Goal: Task Accomplishment & Management: Manage account settings

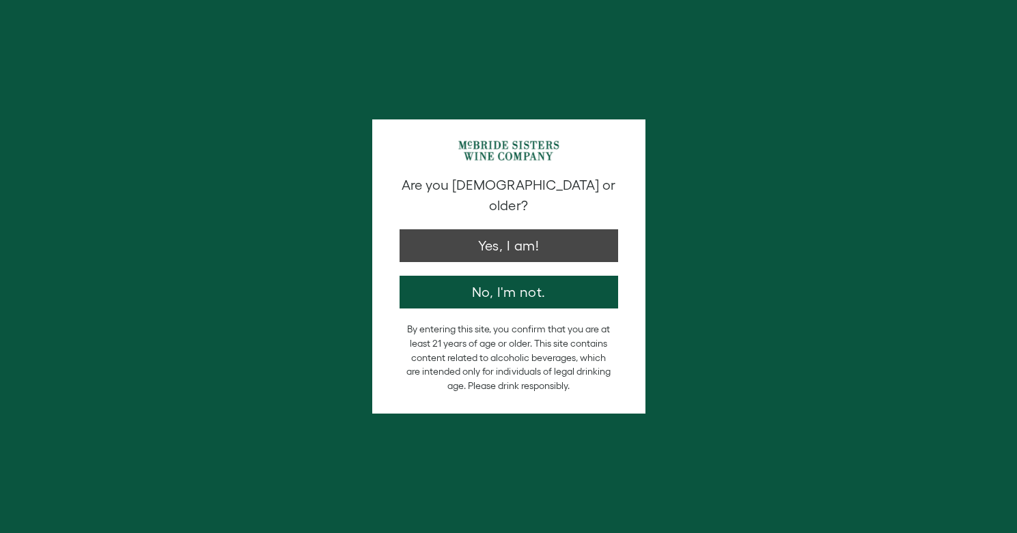
click at [550, 229] on button "Yes, I am!" at bounding box center [509, 245] width 219 height 33
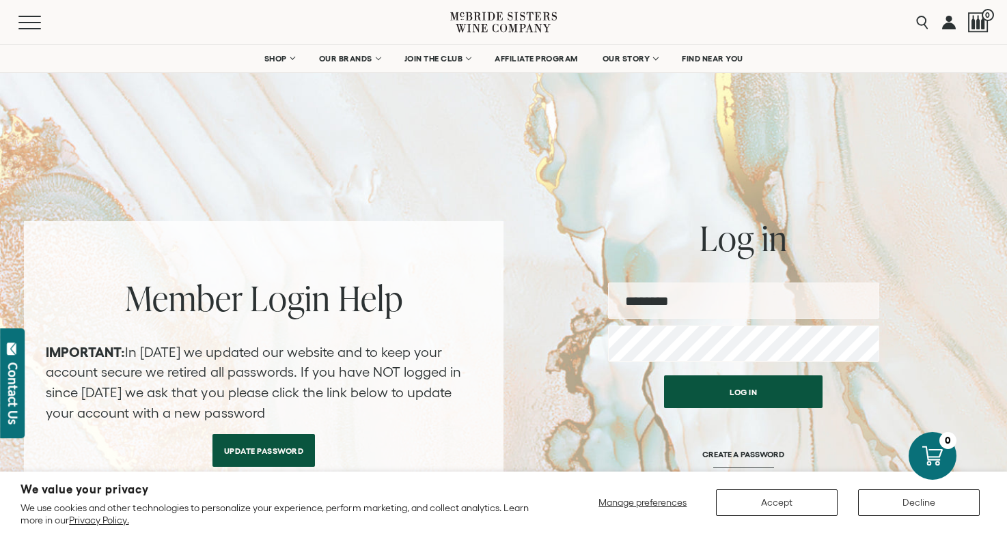
type input "**********"
click at [743, 392] on button "Log in" at bounding box center [743, 392] width 158 height 33
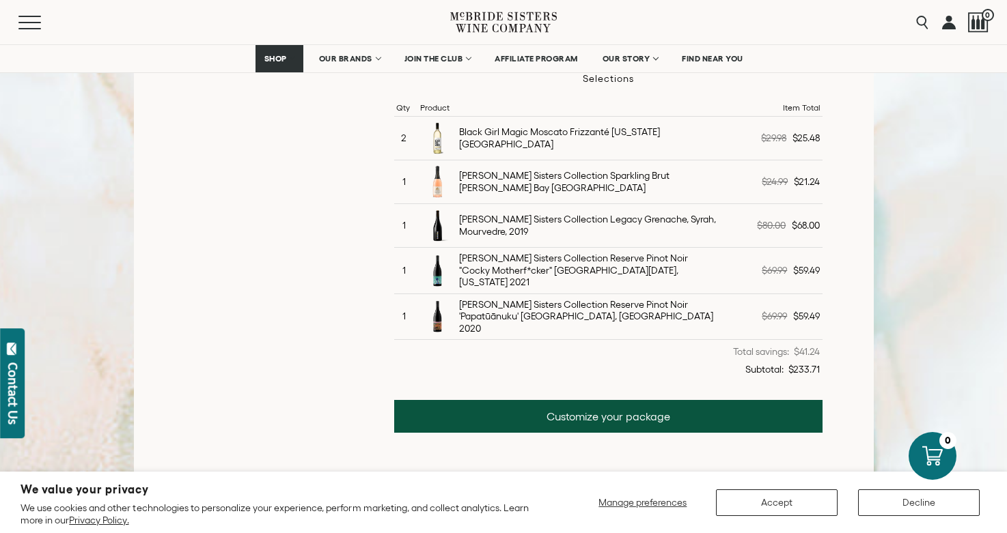
scroll to position [450, 0]
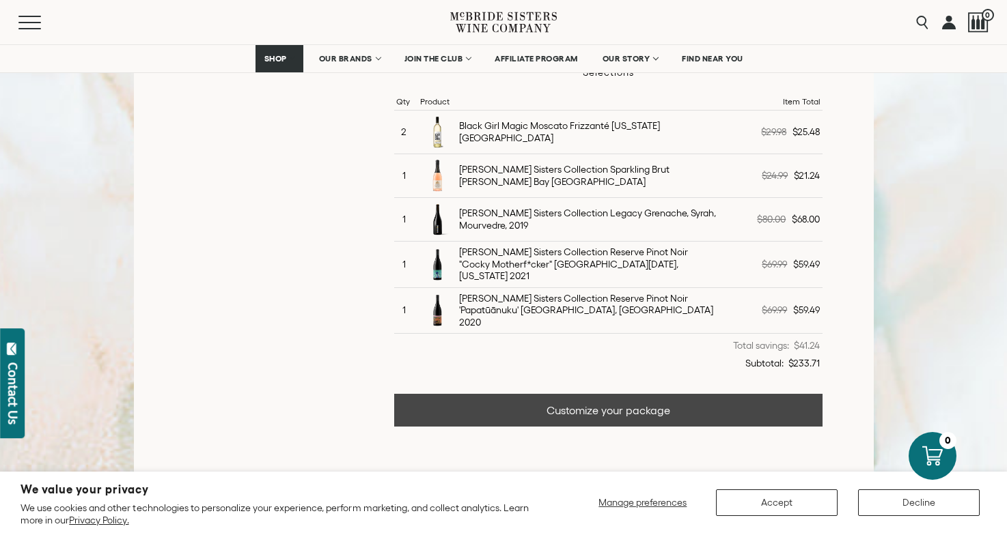
click at [580, 399] on link "Customize your package" at bounding box center [608, 410] width 428 height 33
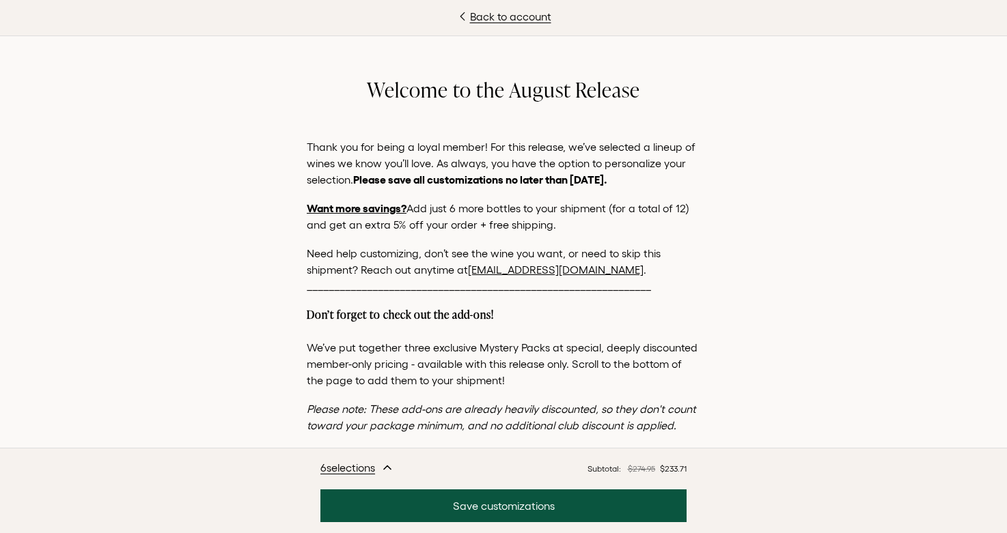
scroll to position [527, 0]
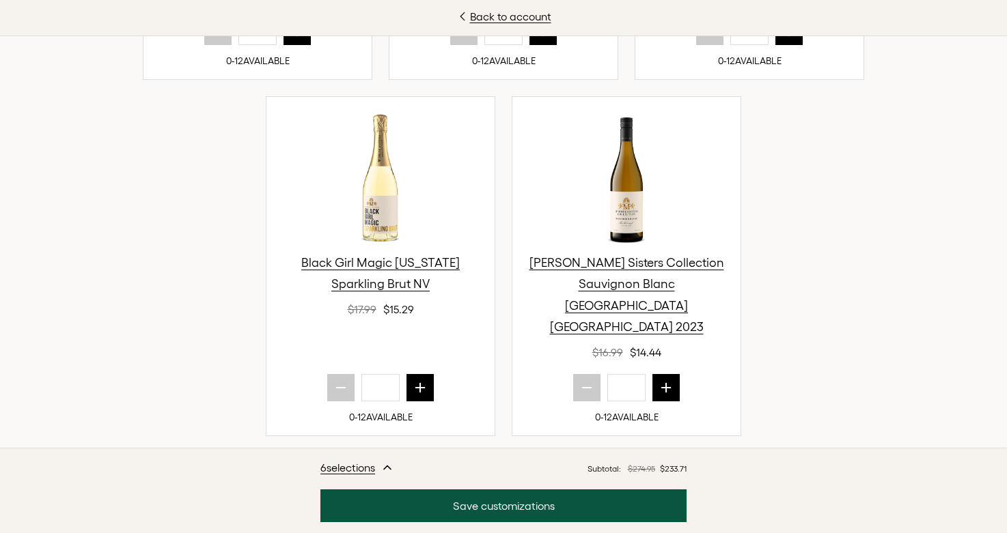
scroll to position [1410, 0]
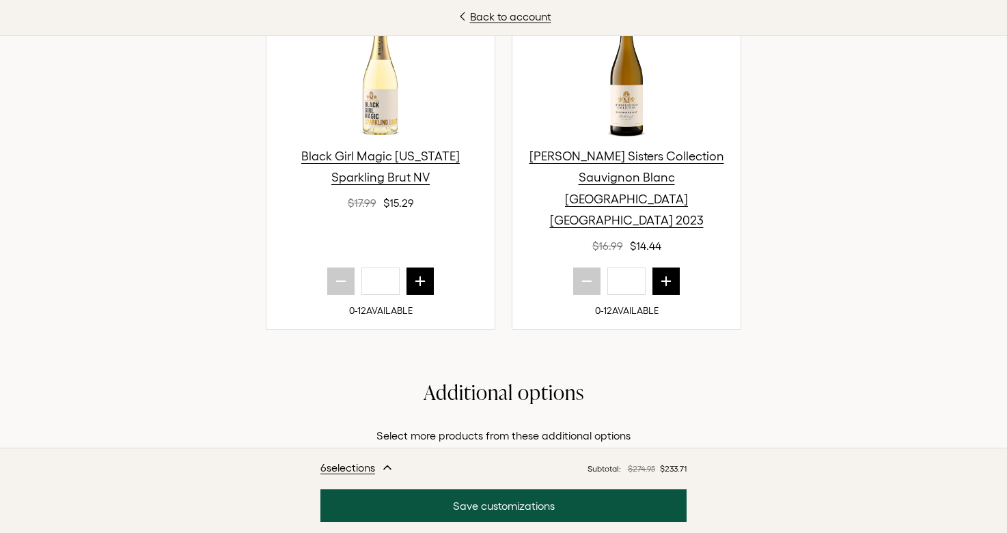
type input "*"
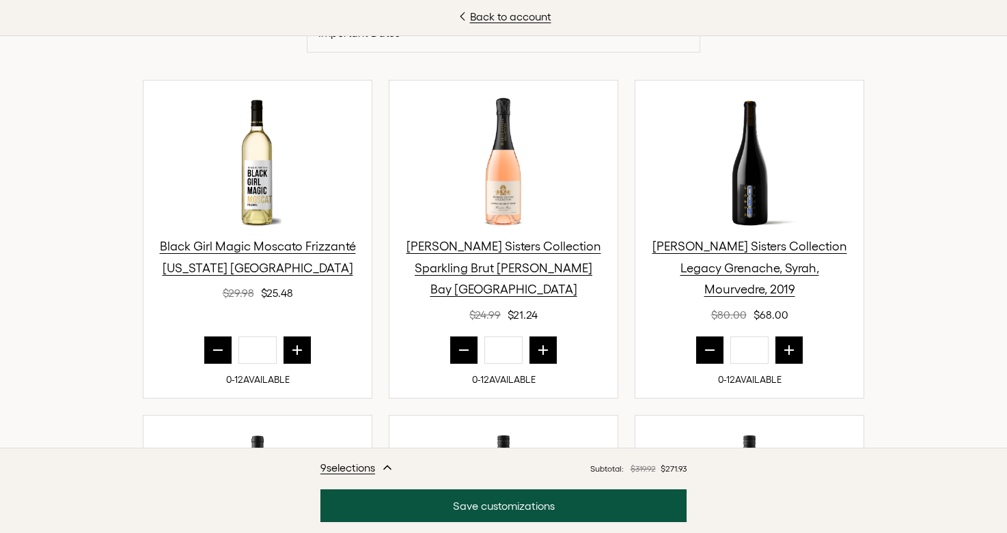
scroll to position [484, 0]
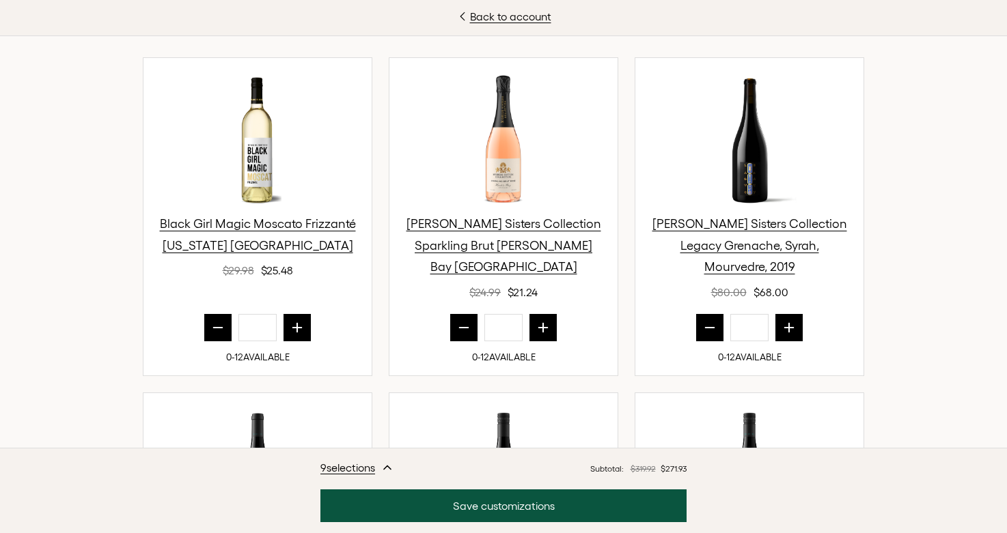
click at [457, 321] on icon "prior quantity" at bounding box center [464, 328] width 14 height 14
type input "*"
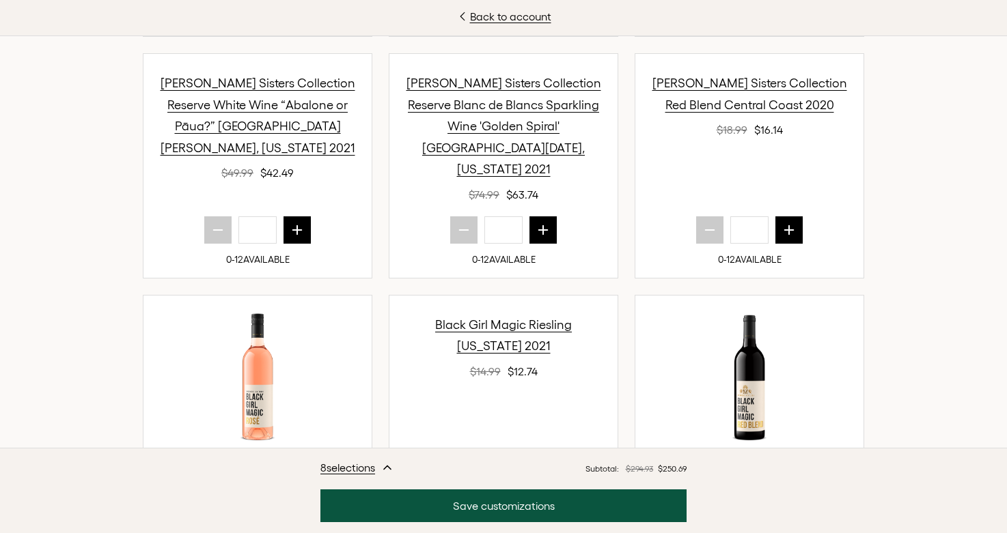
scroll to position [1204, 0]
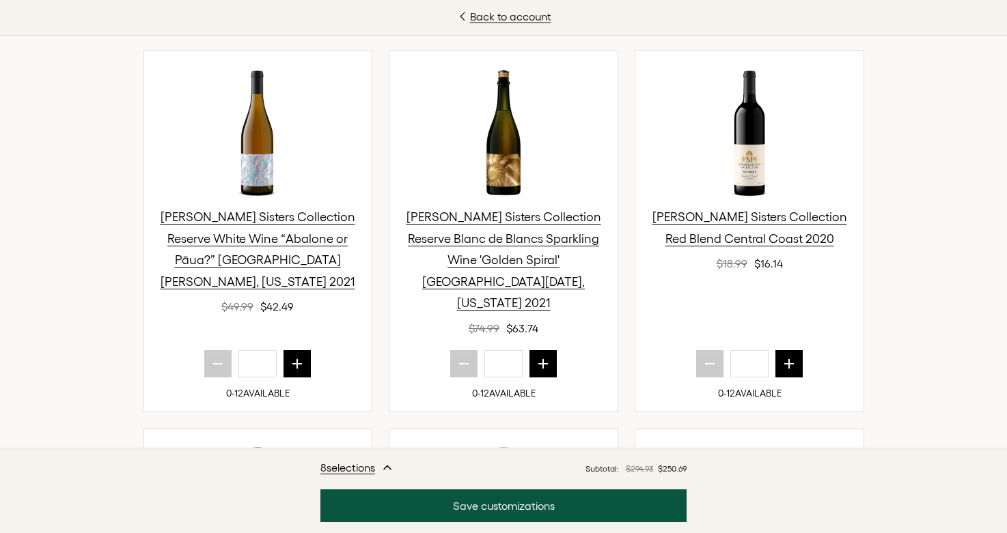
click at [787, 357] on icon "next quantity" at bounding box center [789, 364] width 14 height 14
type input "*"
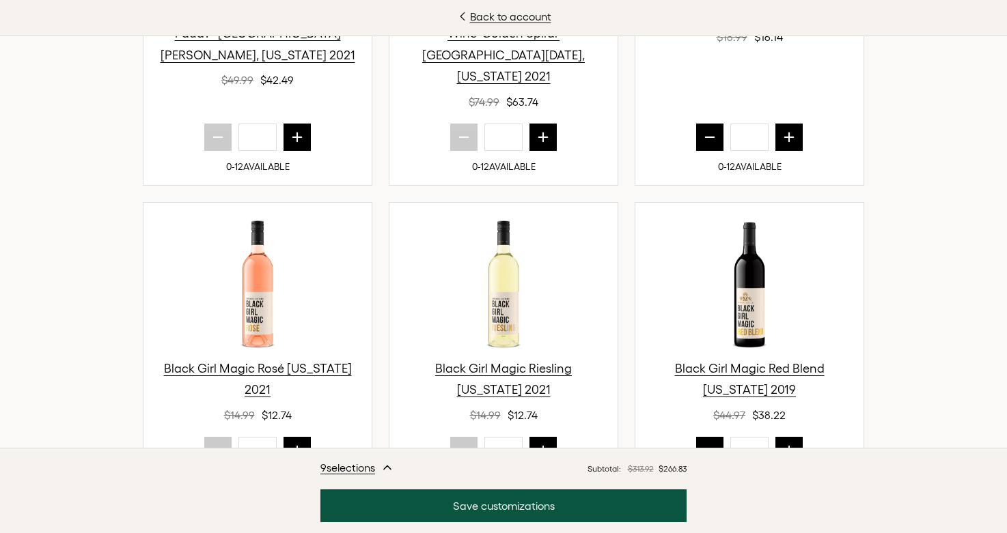
scroll to position [1433, 0]
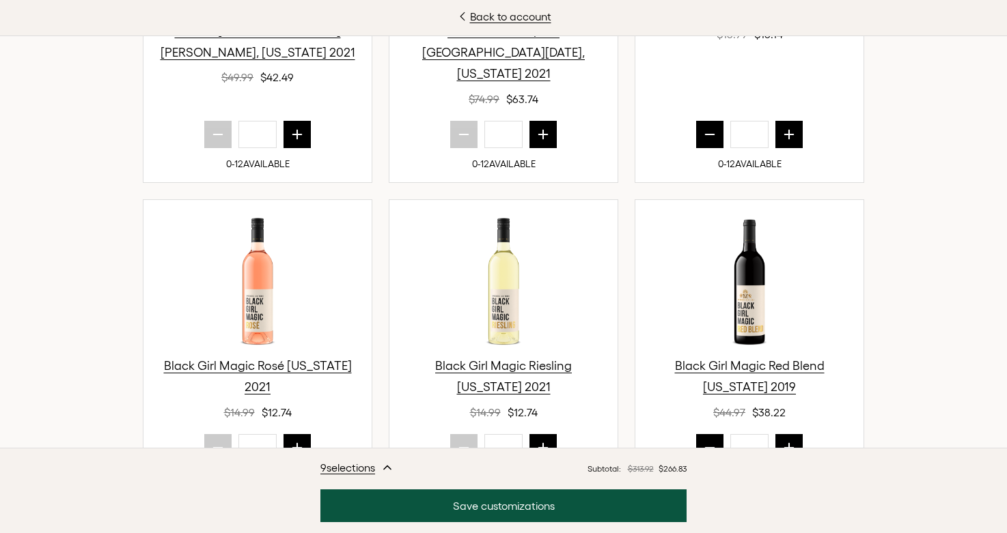
click at [703, 441] on icon "prior quantity" at bounding box center [710, 448] width 14 height 14
type input "*"
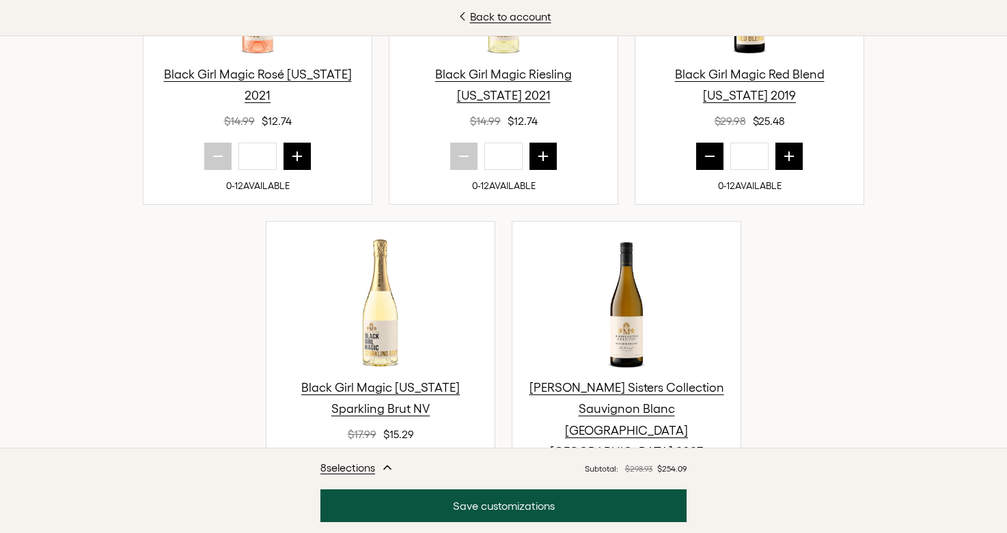
scroll to position [1853, 0]
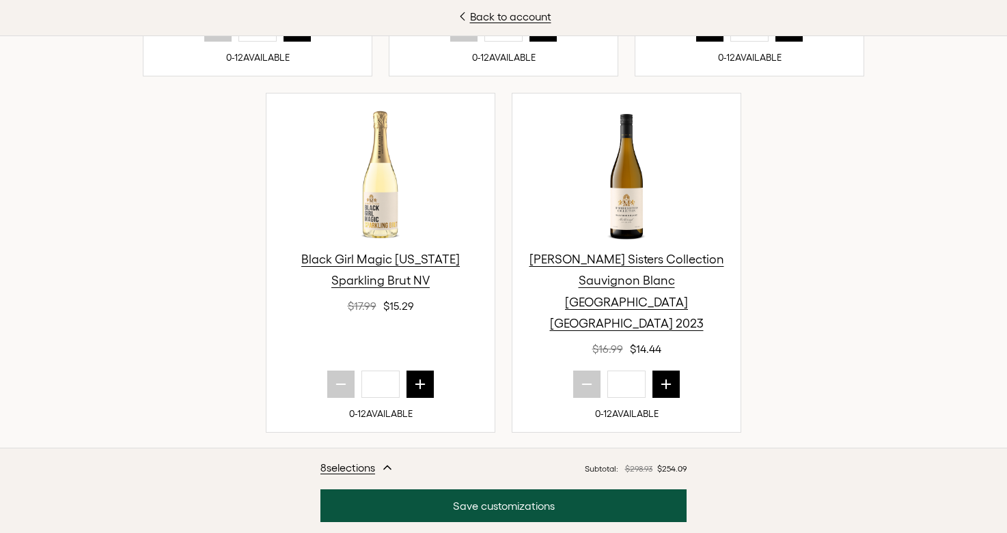
click at [659, 378] on icon "next quantity" at bounding box center [666, 385] width 14 height 14
type input "*"
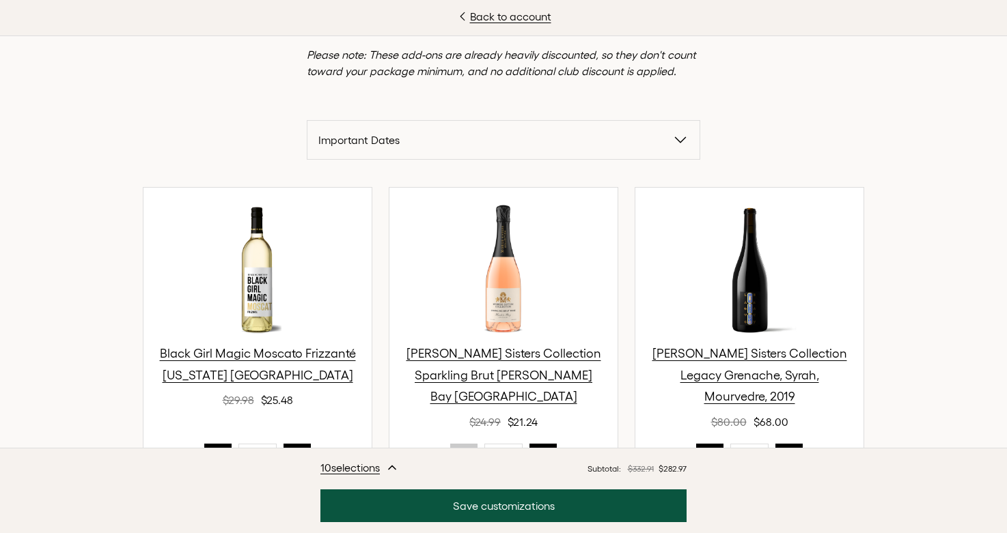
scroll to position [199, 0]
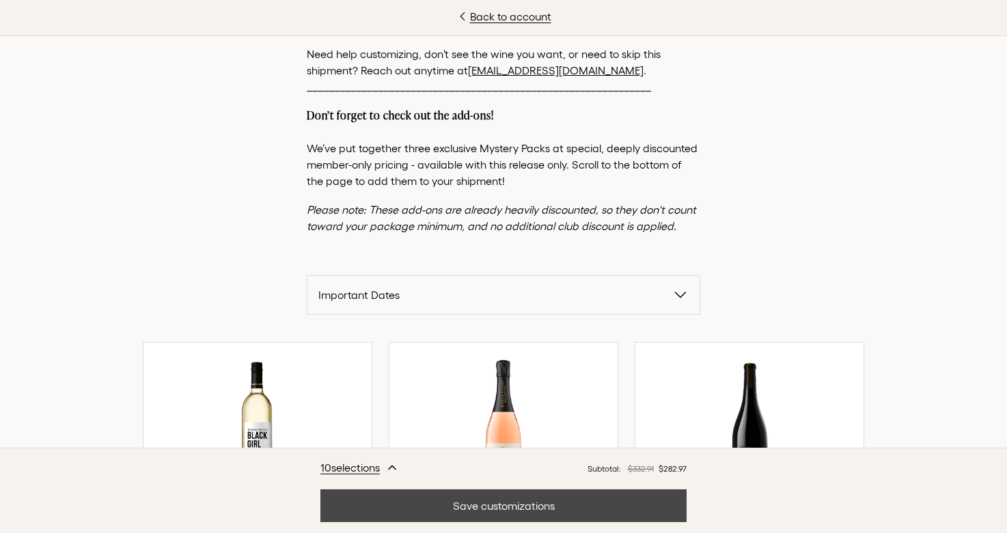
click at [615, 511] on button "Save customizations" at bounding box center [503, 506] width 366 height 33
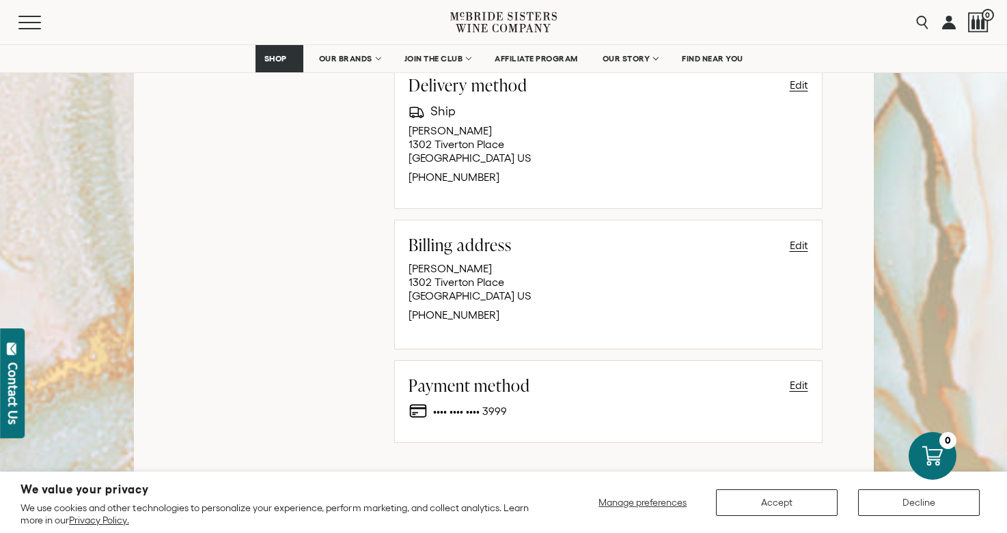
scroll to position [1240, 0]
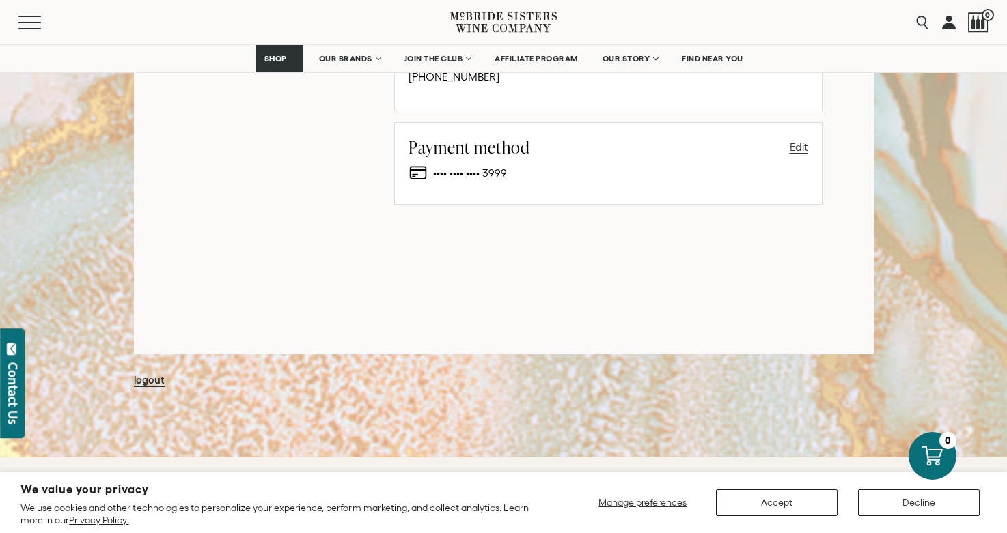
click at [793, 145] on button "Edit" at bounding box center [798, 147] width 18 height 16
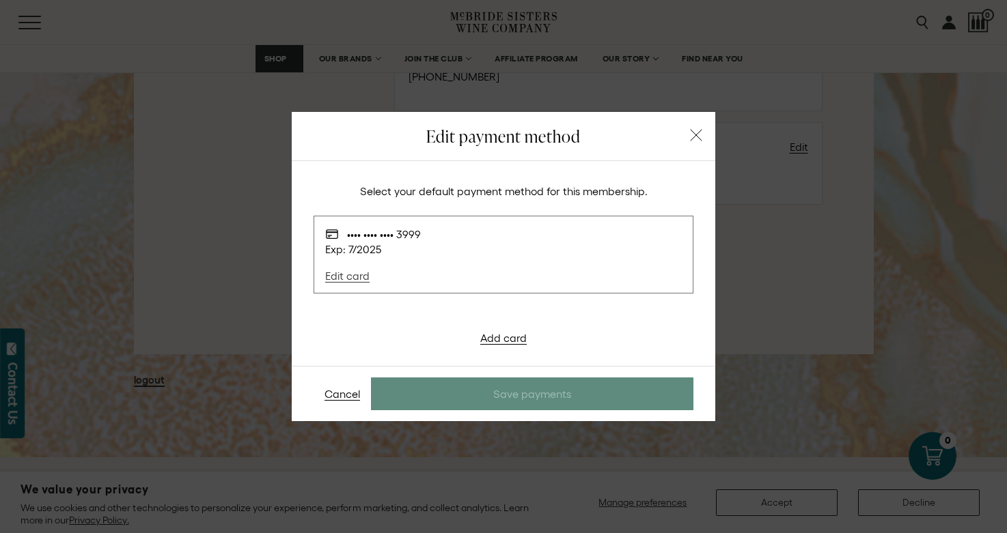
click at [356, 276] on link "Edit card" at bounding box center [352, 273] width 55 height 34
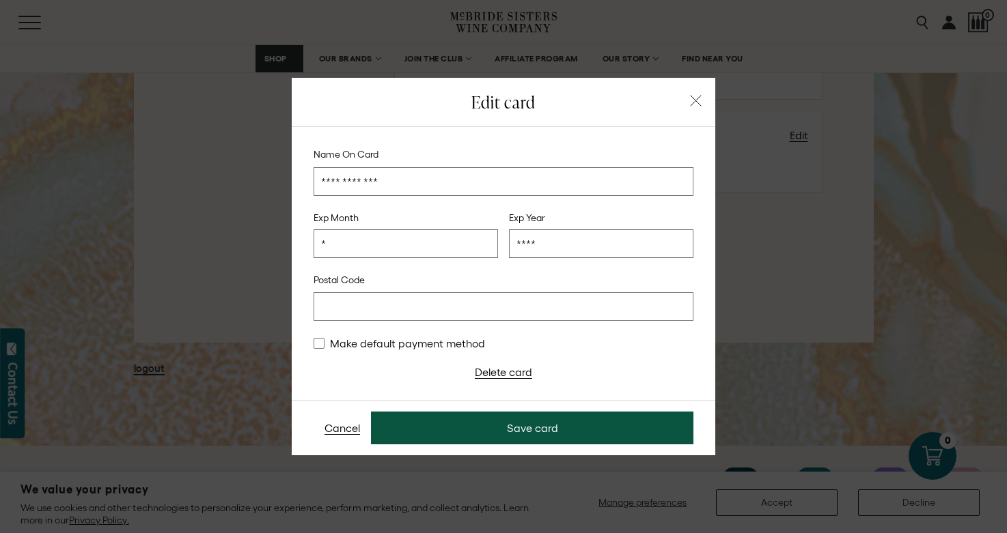
scroll to position [1314, 0]
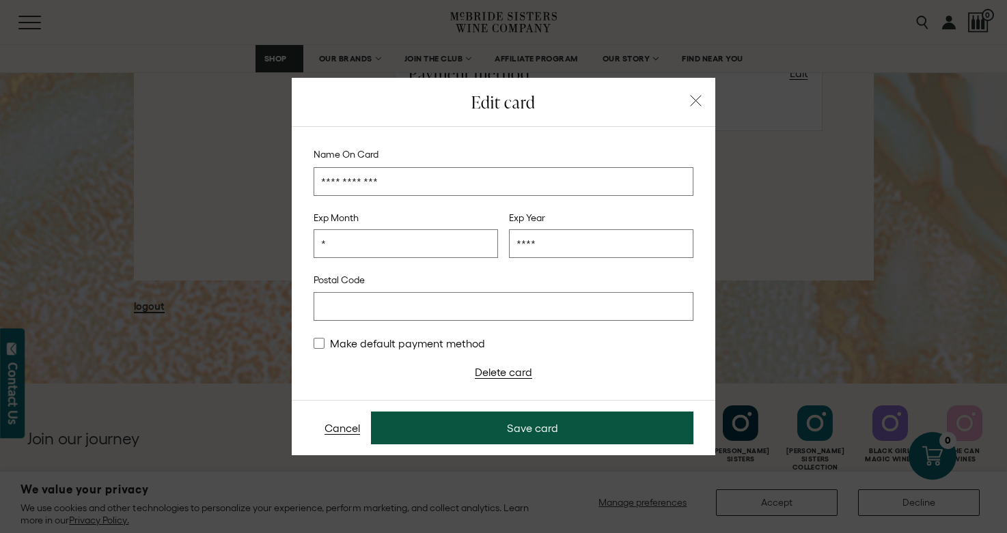
click at [690, 107] on icon "button" at bounding box center [696, 101] width 12 height 12
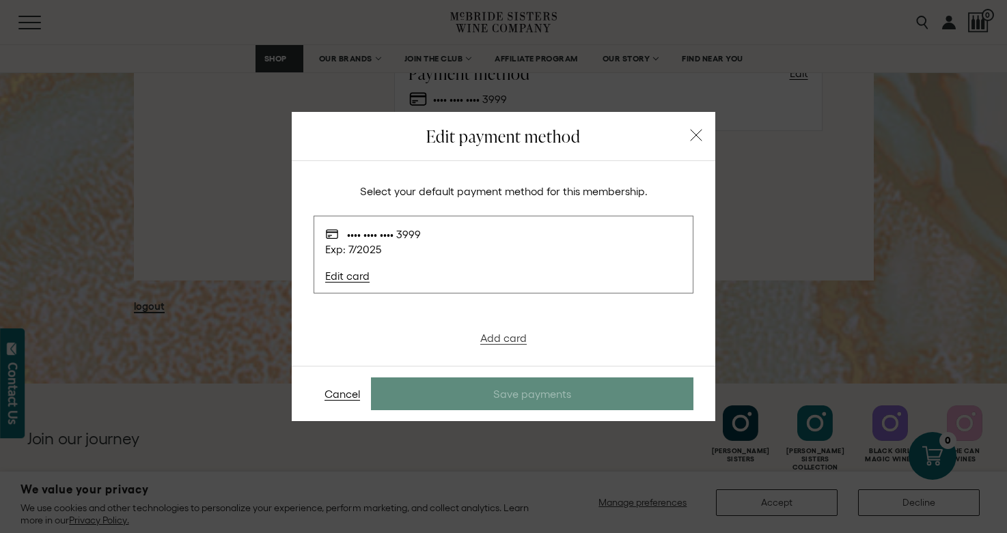
click at [509, 337] on link "Add card" at bounding box center [503, 338] width 46 height 12
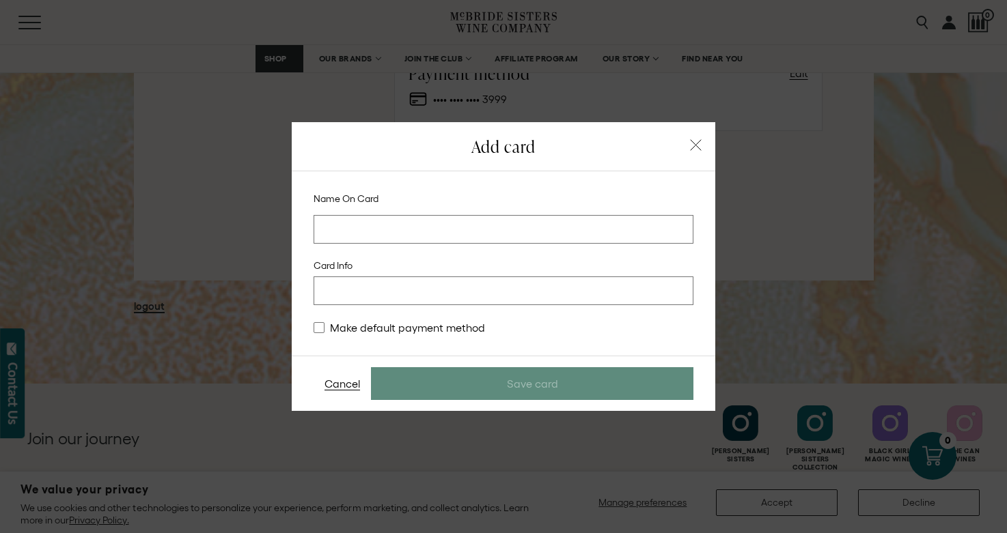
click at [394, 235] on input at bounding box center [503, 229] width 380 height 29
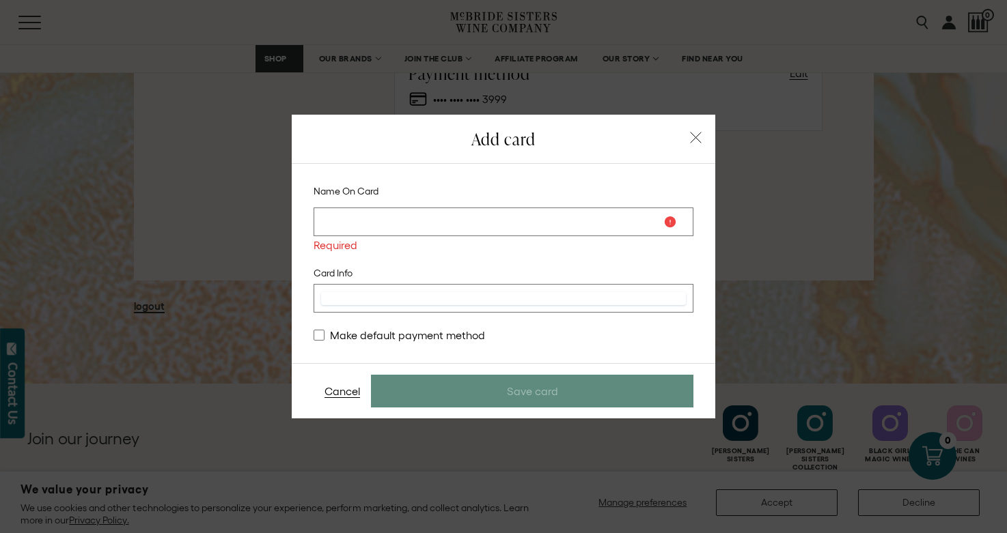
type stripe-elements "[object Object]"
click at [358, 214] on input at bounding box center [503, 222] width 380 height 29
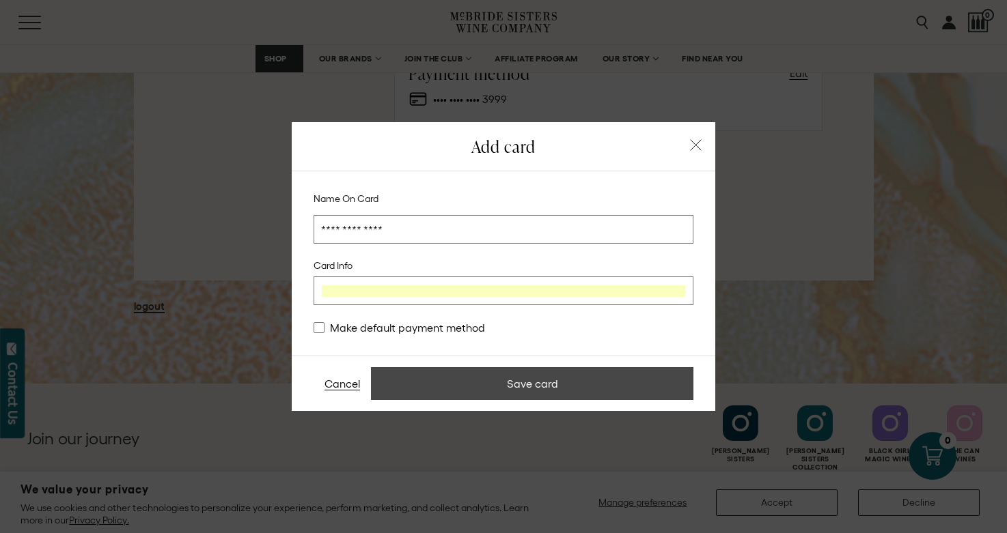
type input "**********"
click at [530, 387] on button "Save card" at bounding box center [532, 383] width 322 height 33
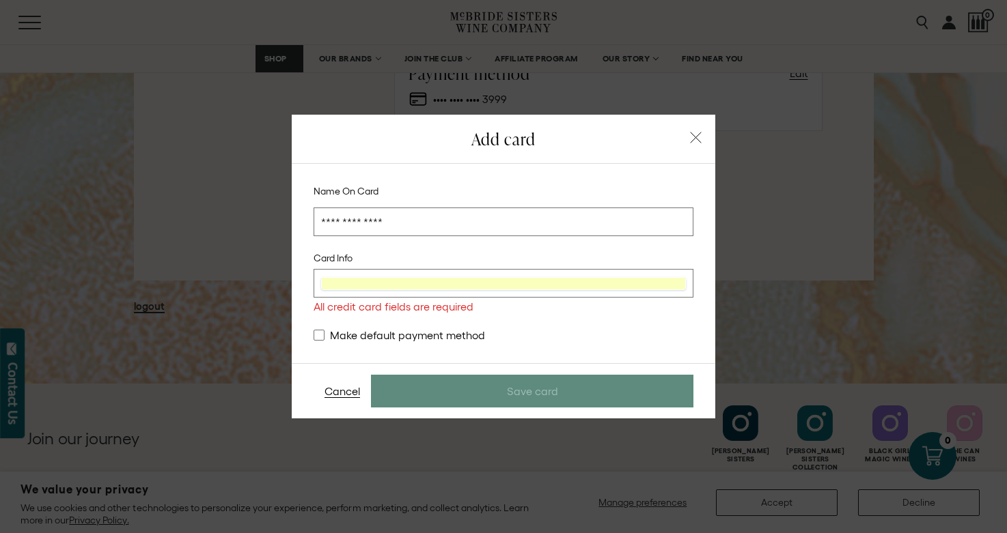
click at [467, 222] on input "**********" at bounding box center [503, 222] width 380 height 29
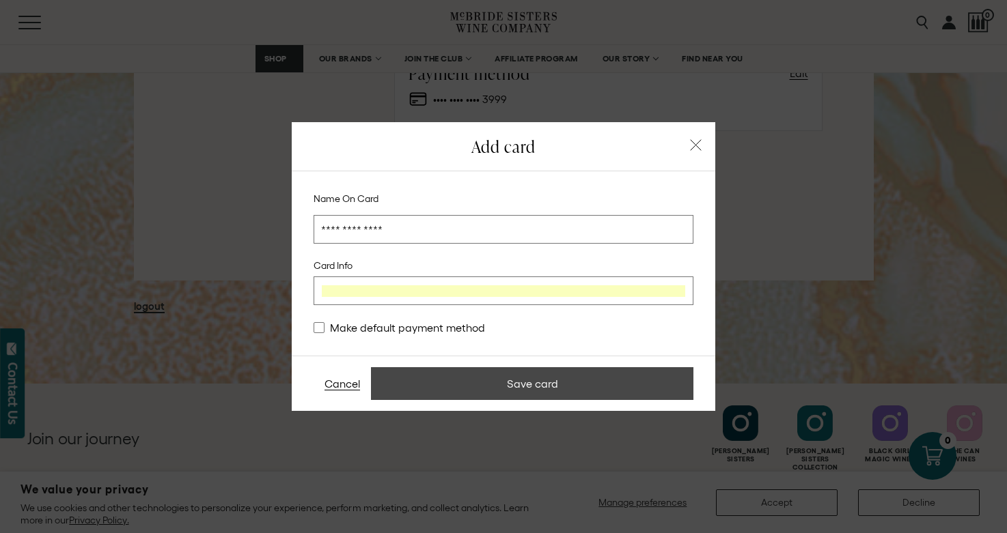
click at [613, 380] on button "Save card" at bounding box center [532, 383] width 322 height 33
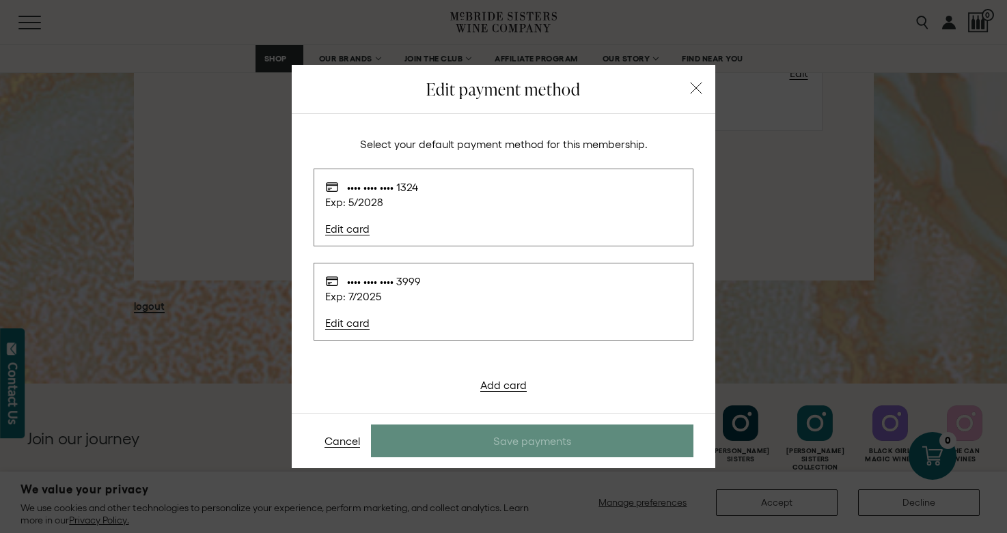
click at [393, 305] on div "•••• •••• •••• 3999 Exp: 7 / 2025 Edit card" at bounding box center [496, 302] width 343 height 55
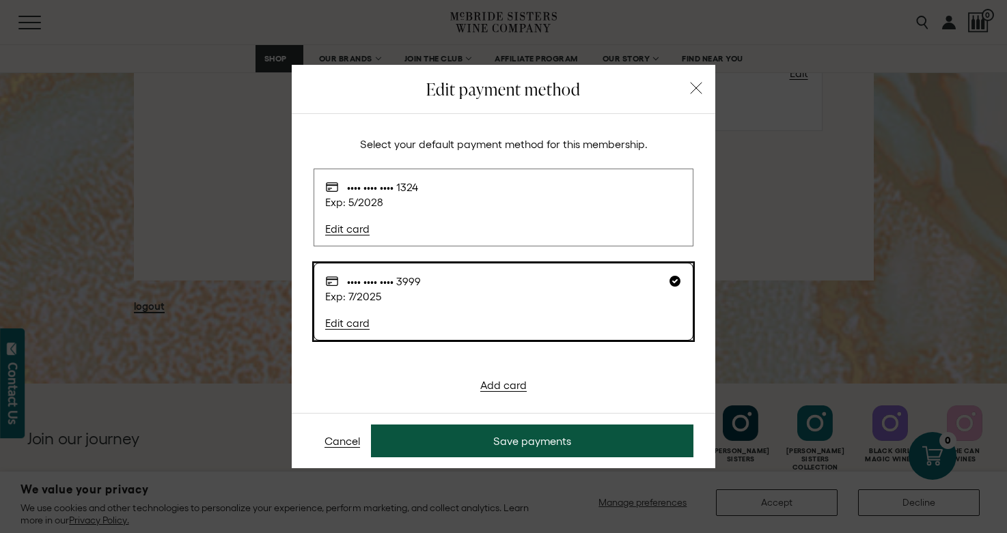
click at [656, 196] on p "Exp: 5 / 2028" at bounding box center [496, 202] width 343 height 16
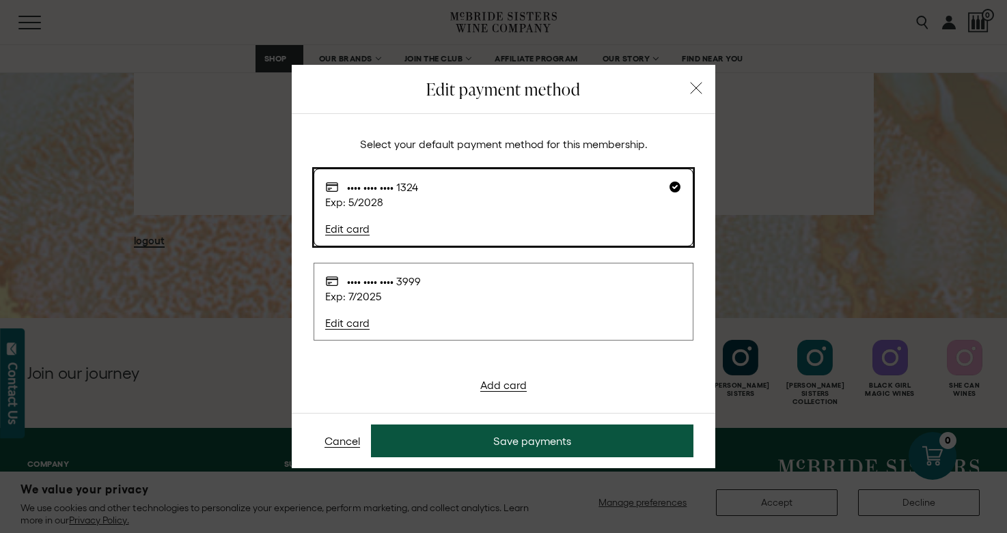
scroll to position [1414, 0]
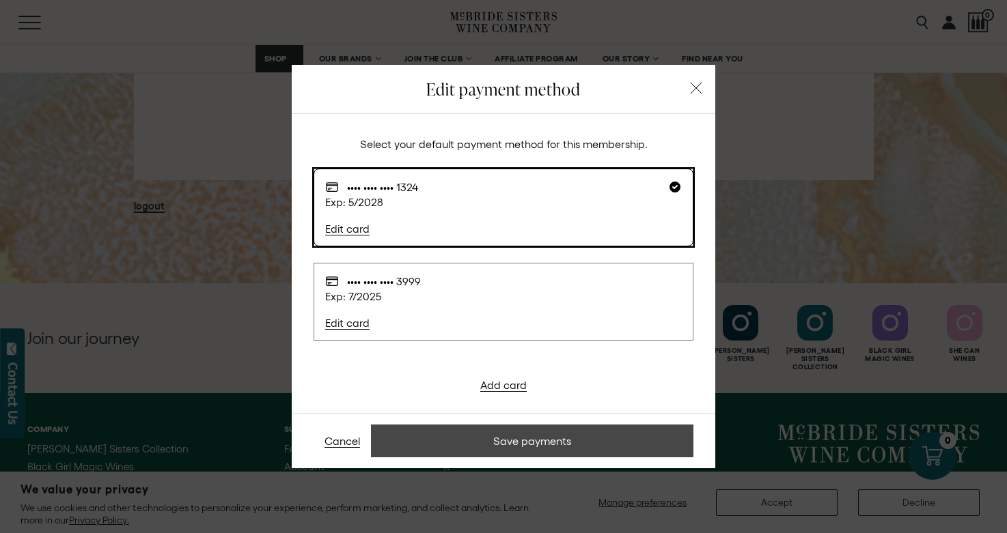
click at [460, 438] on button "Save payments" at bounding box center [532, 441] width 322 height 33
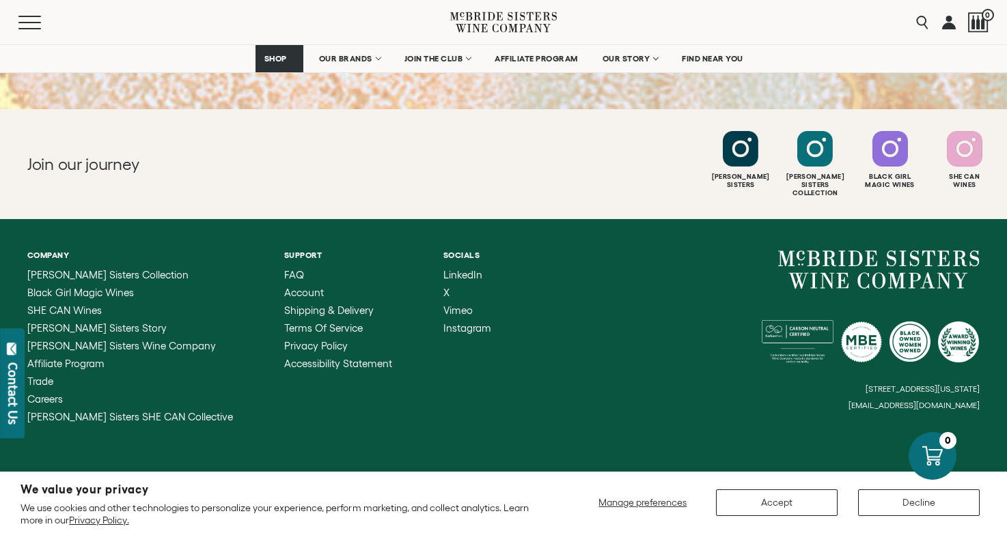
scroll to position [1592, 0]
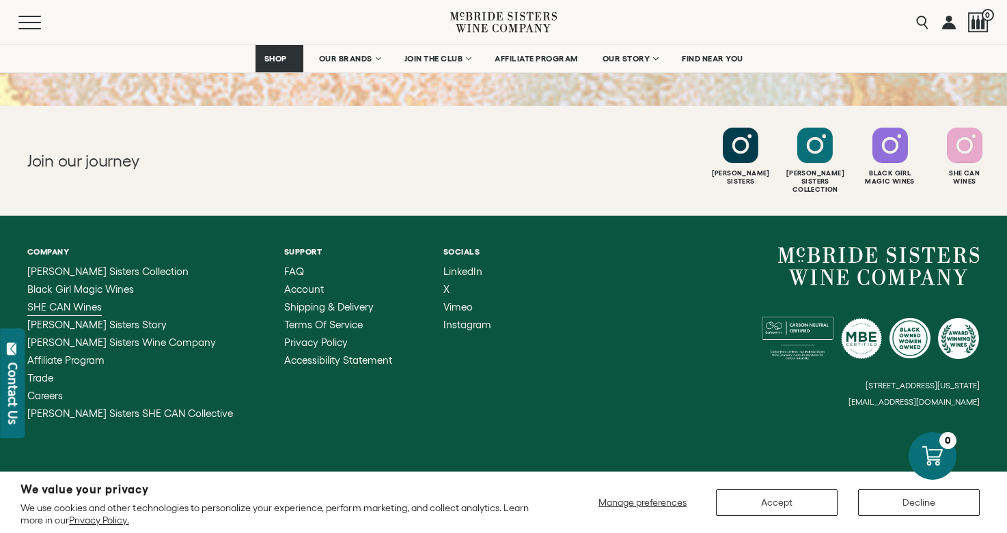
click at [84, 301] on span "SHE CAN Wines" at bounding box center [64, 307] width 74 height 12
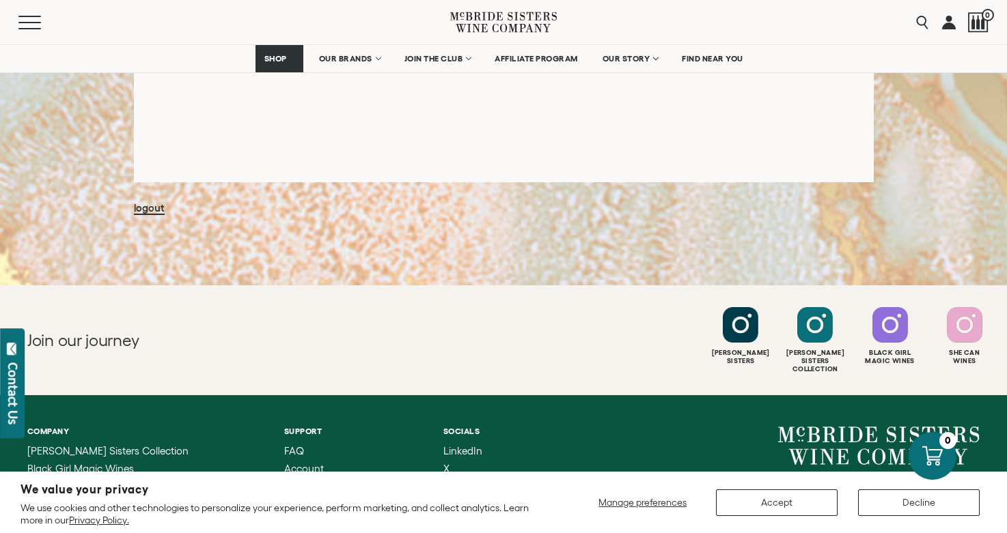
scroll to position [1415, 0]
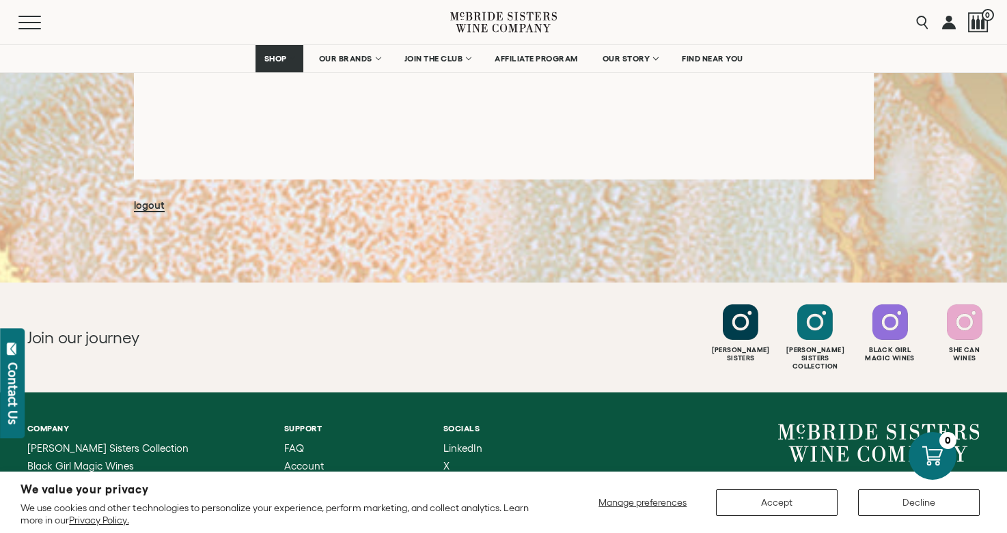
click at [768, 500] on button "Accept" at bounding box center [777, 503] width 122 height 27
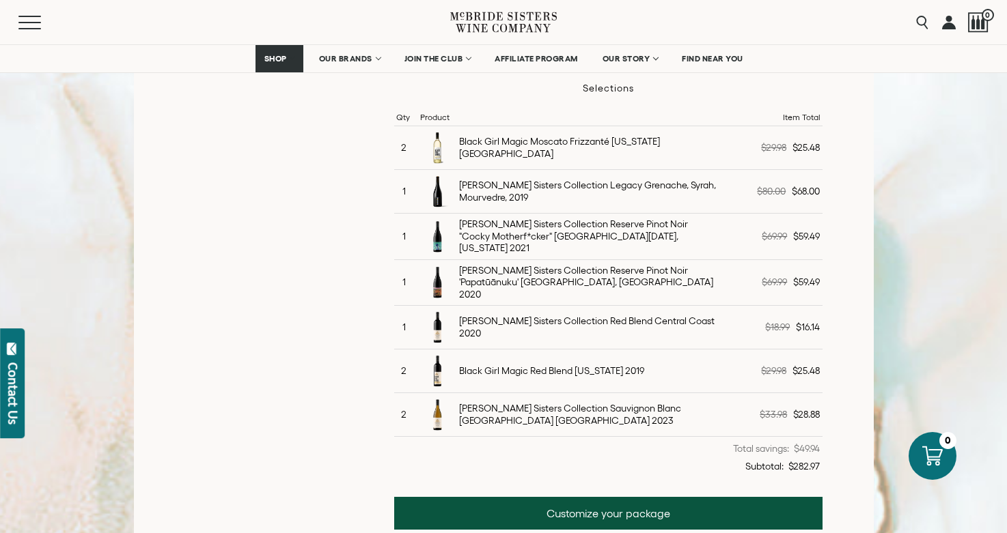
scroll to position [482, 0]
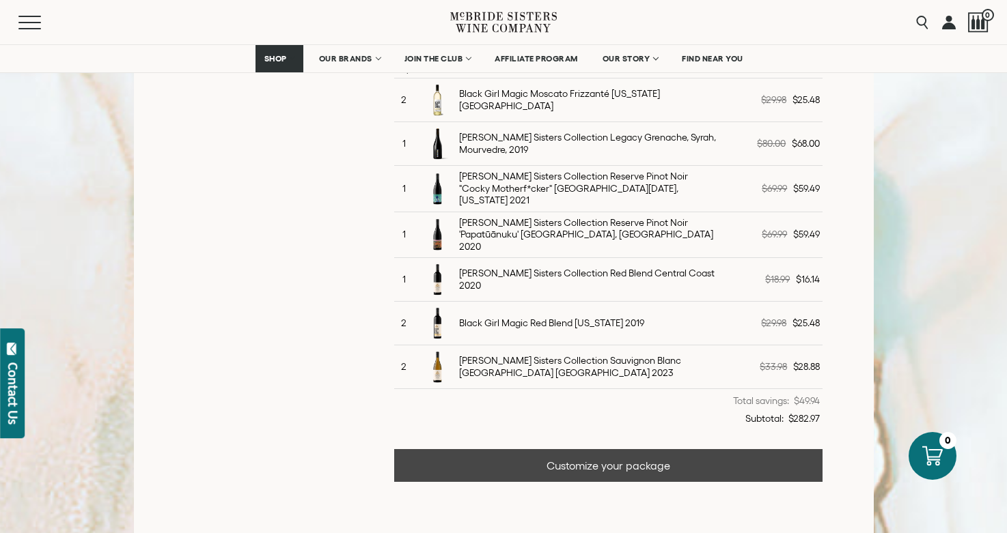
click at [529, 451] on link "Customize your package" at bounding box center [608, 465] width 428 height 33
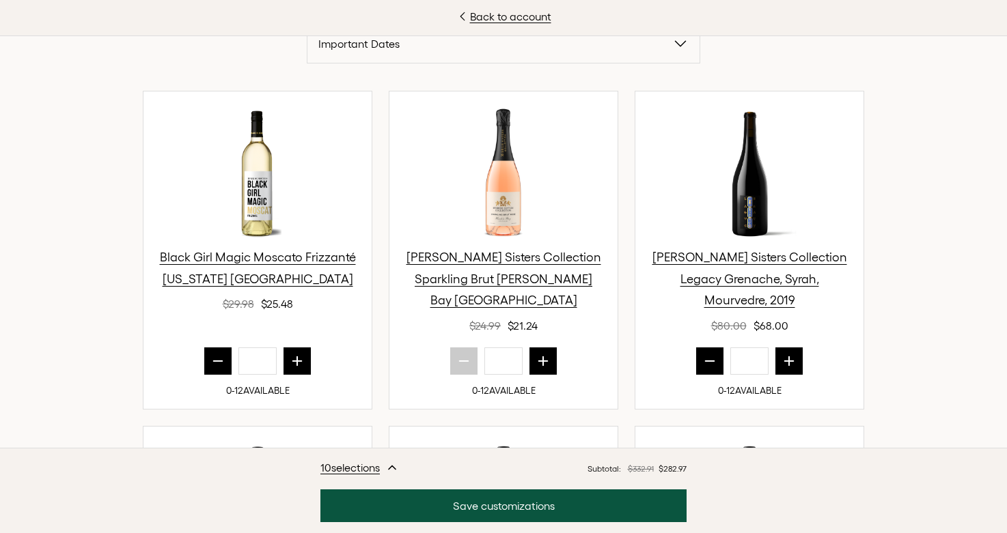
scroll to position [453, 0]
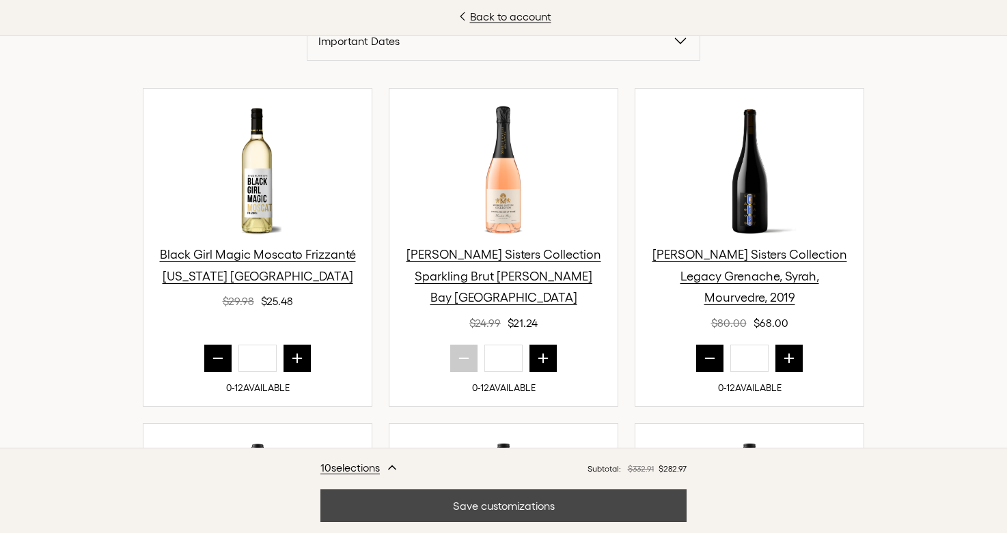
click at [519, 503] on button "Save customizations" at bounding box center [503, 506] width 366 height 33
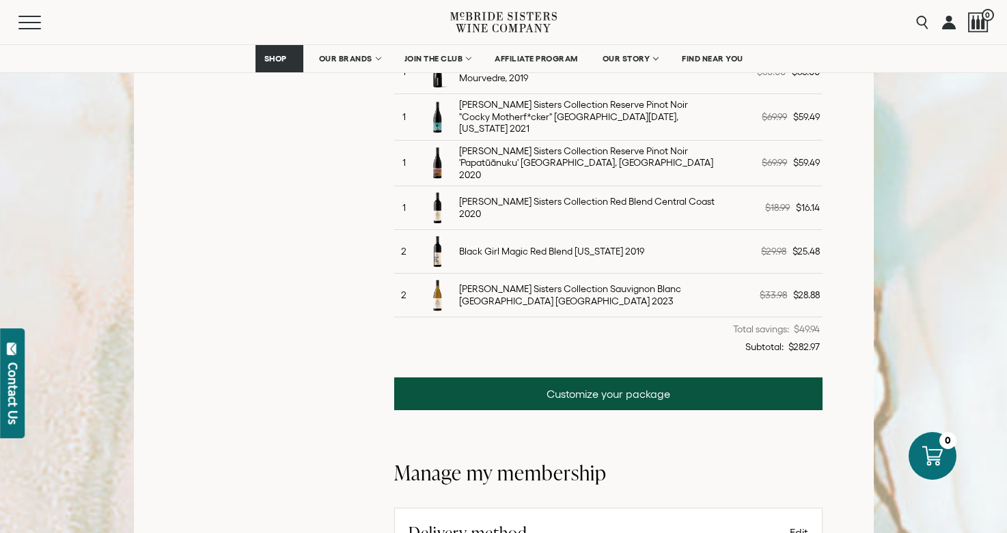
scroll to position [840, 0]
